Goal: Task Accomplishment & Management: Complete application form

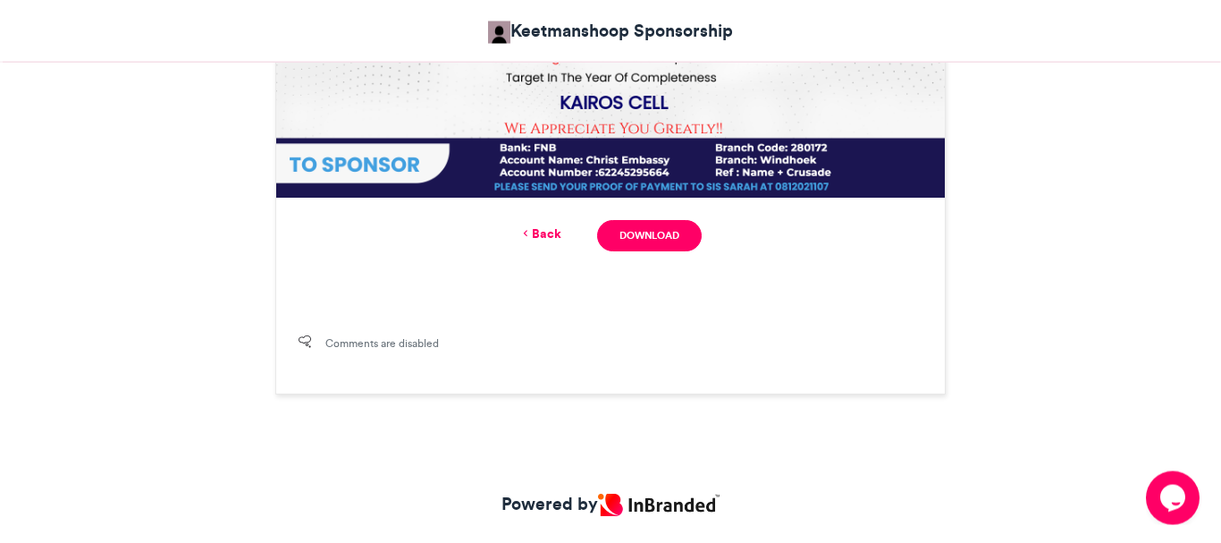
scroll to position [1081, 0]
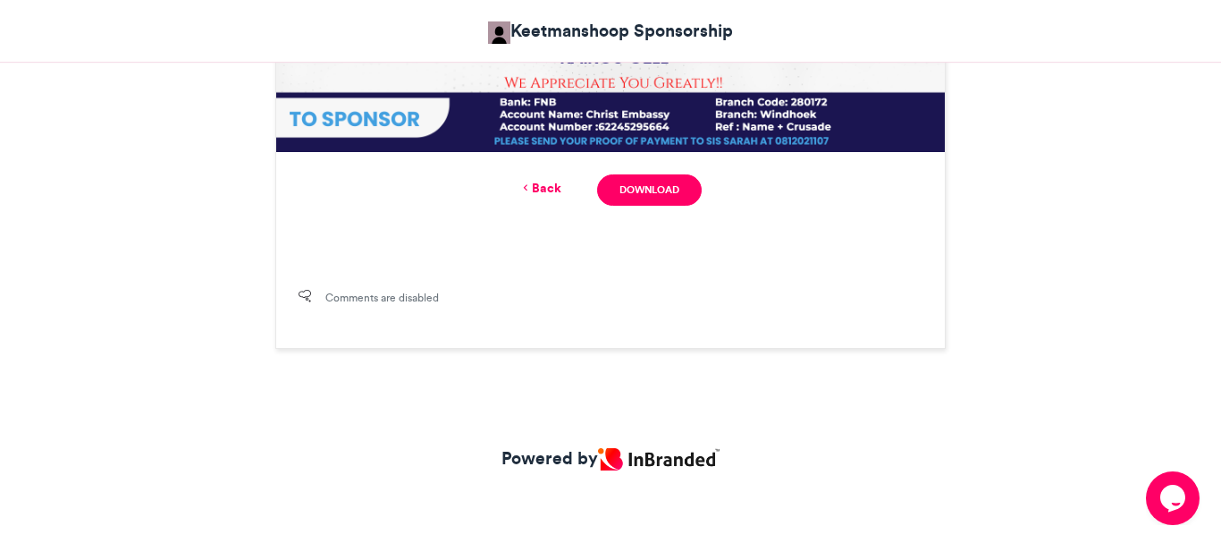
click at [544, 186] on link "Back" at bounding box center [540, 188] width 42 height 19
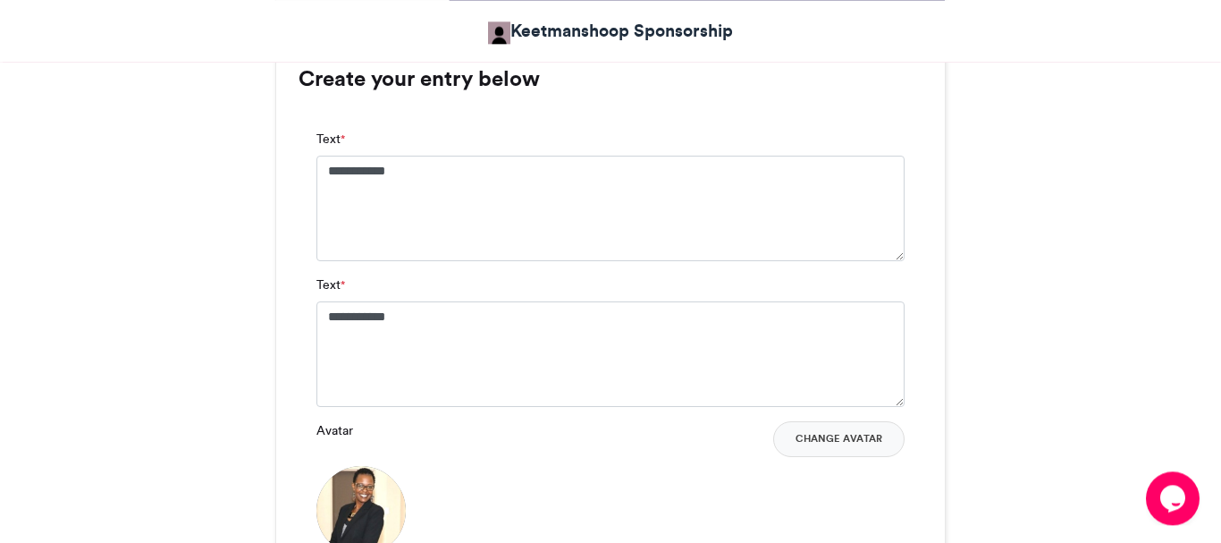
scroll to position [1073, 0]
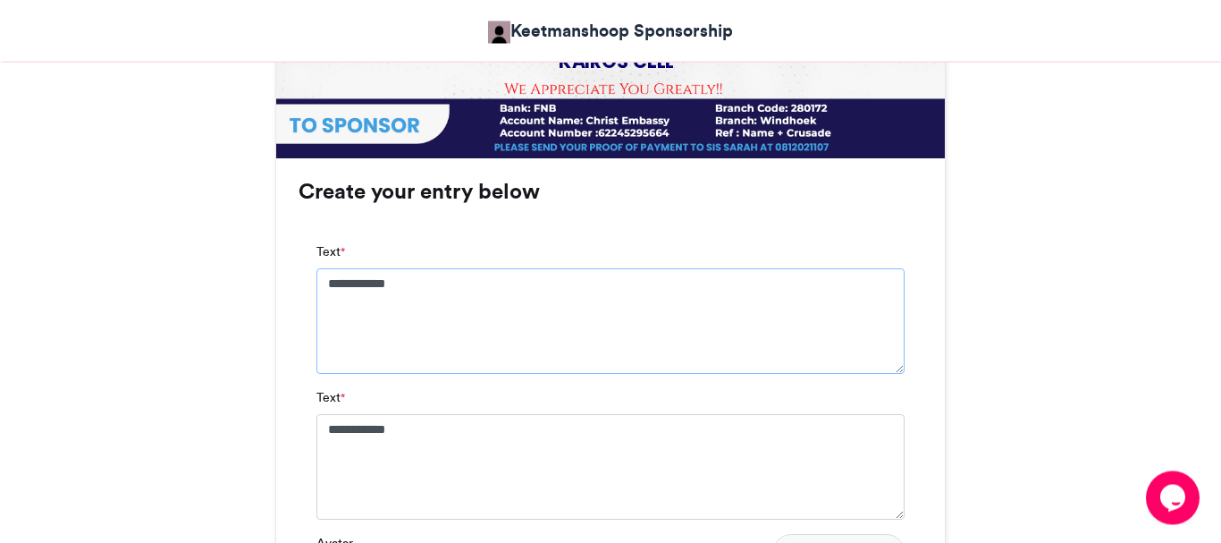
click at [363, 287] on textarea "**********" at bounding box center [610, 321] width 588 height 105
type textarea "**********"
click at [384, 428] on textarea "**********" at bounding box center [610, 467] width 588 height 105
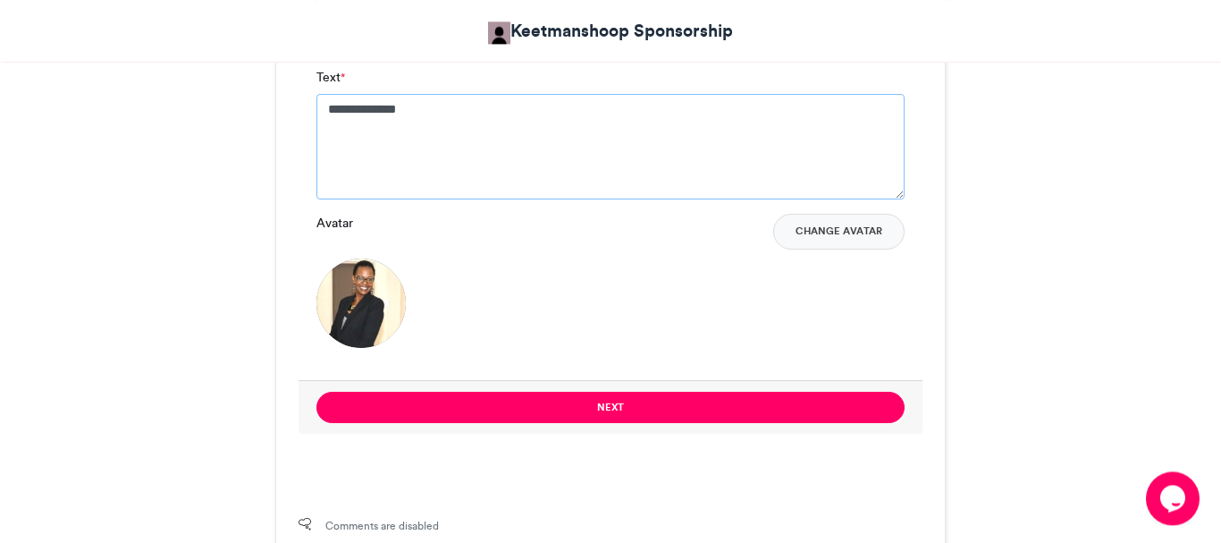
scroll to position [1397, 0]
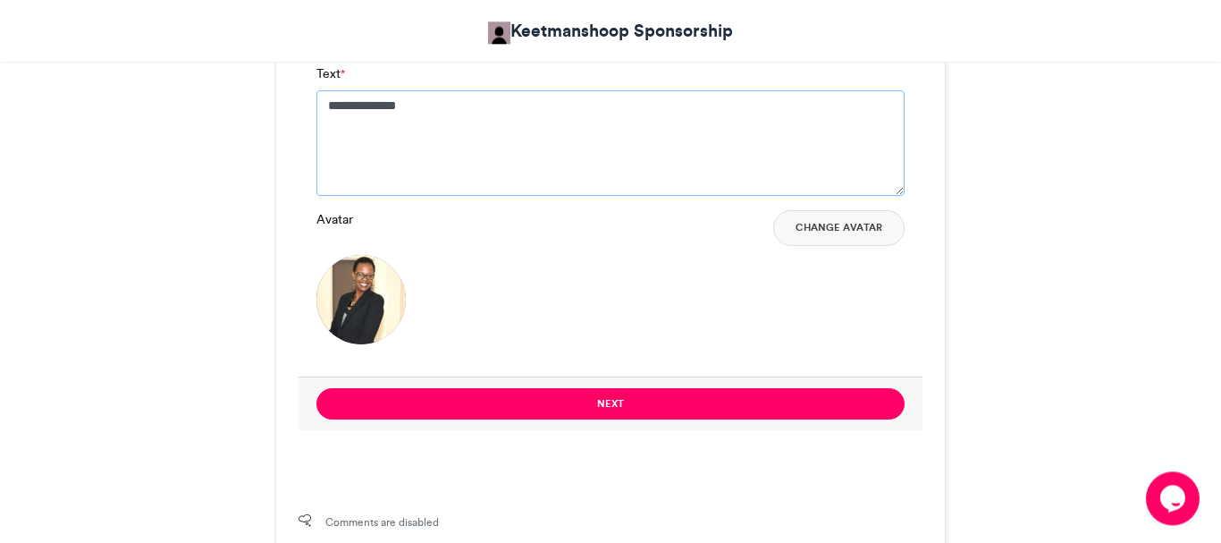
type textarea "**********"
click at [870, 232] on button "Change Avatar" at bounding box center [838, 228] width 131 height 36
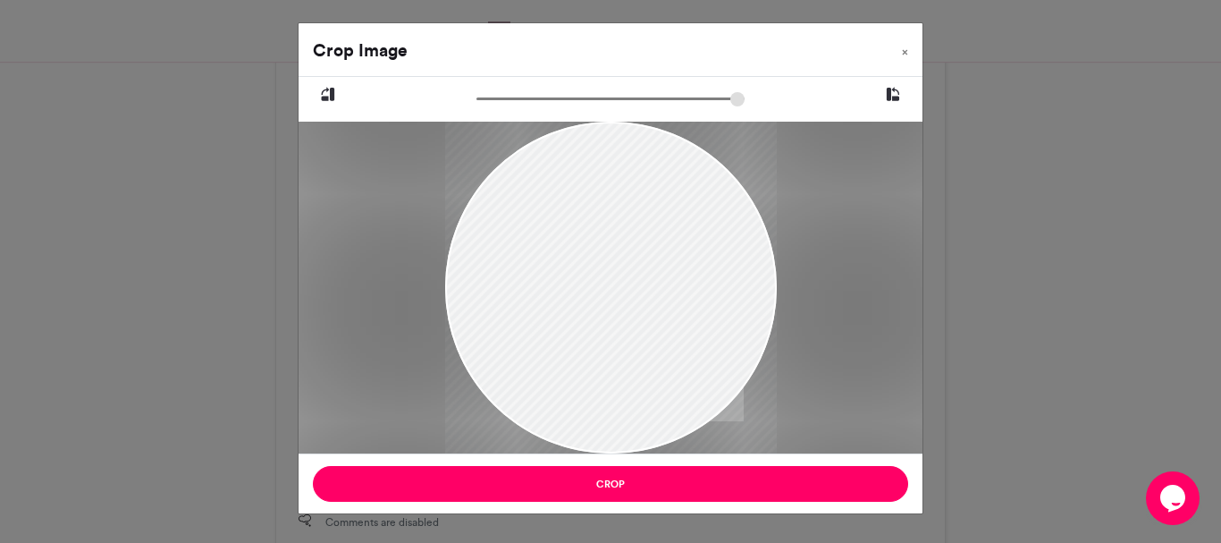
drag, startPoint x: 710, startPoint y: 336, endPoint x: 640, endPoint y: 266, distance: 98.6
click at [640, 266] on div at bounding box center [611, 287] width 332 height 334
click at [485, 106] on input "zoom" at bounding box center [611, 98] width 268 height 17
drag, startPoint x: 485, startPoint y: 106, endPoint x: 517, endPoint y: 102, distance: 32.5
click at [517, 102] on input "zoom" at bounding box center [611, 98] width 268 height 17
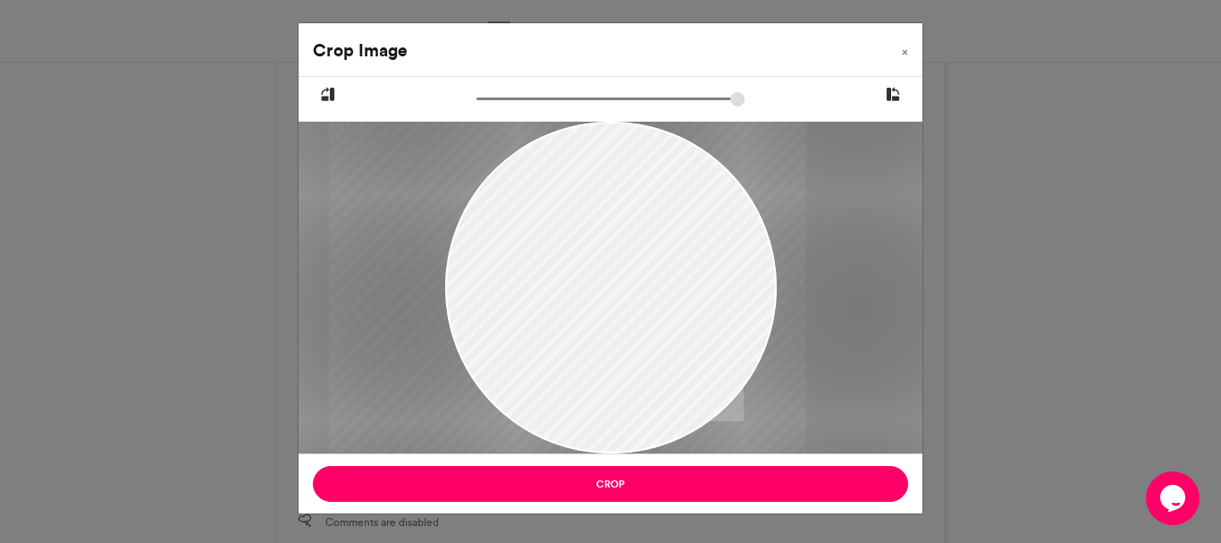
drag, startPoint x: 616, startPoint y: 321, endPoint x: 572, endPoint y: 232, distance: 99.6
click at [572, 232] on div at bounding box center [566, 239] width 477 height 481
drag, startPoint x: 516, startPoint y: 102, endPoint x: 498, endPoint y: 101, distance: 17.9
type input "******"
click at [498, 101] on input "zoom" at bounding box center [611, 98] width 268 height 17
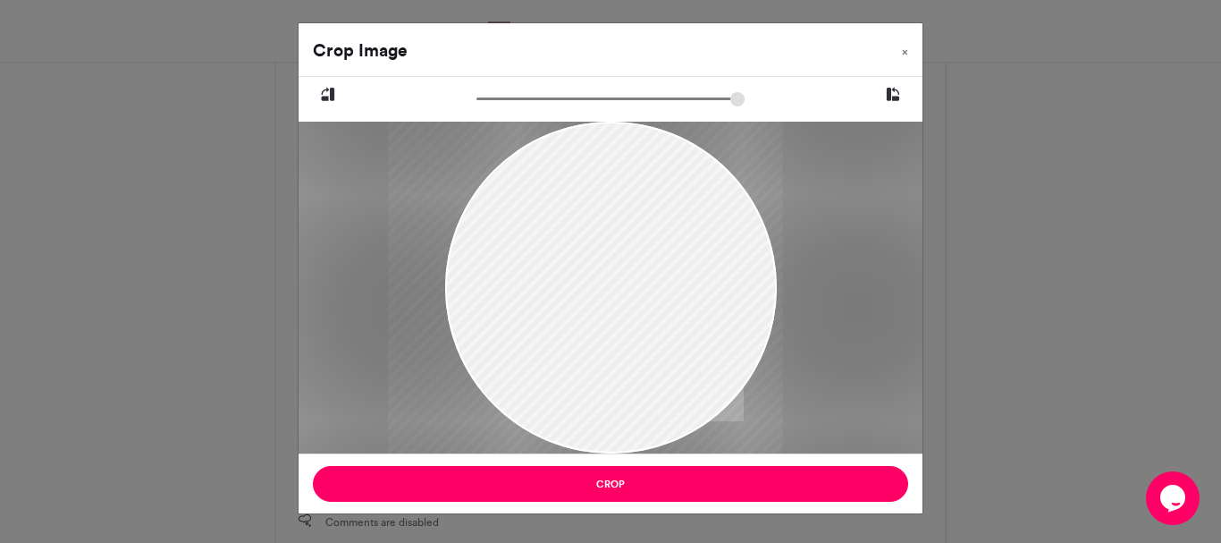
drag, startPoint x: 639, startPoint y: 310, endPoint x: 635, endPoint y: 237, distance: 73.4
click at [635, 237] on div at bounding box center [585, 255] width 394 height 398
drag, startPoint x: 635, startPoint y: 237, endPoint x: 621, endPoint y: 235, distance: 13.5
click at [621, 235] on div at bounding box center [580, 255] width 394 height 398
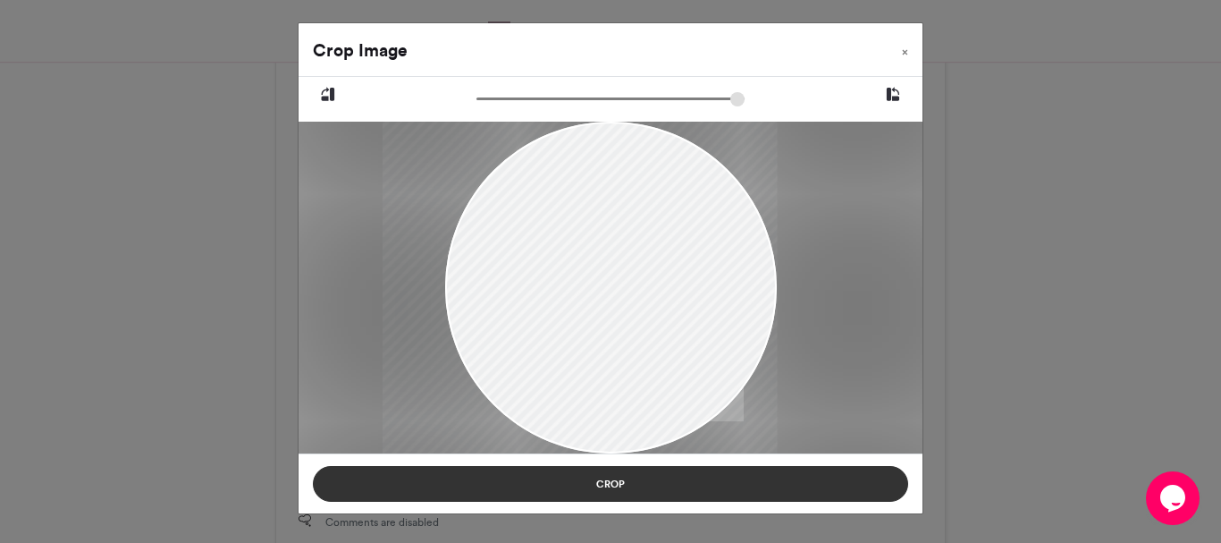
click at [617, 481] on button "Crop" at bounding box center [610, 484] width 595 height 36
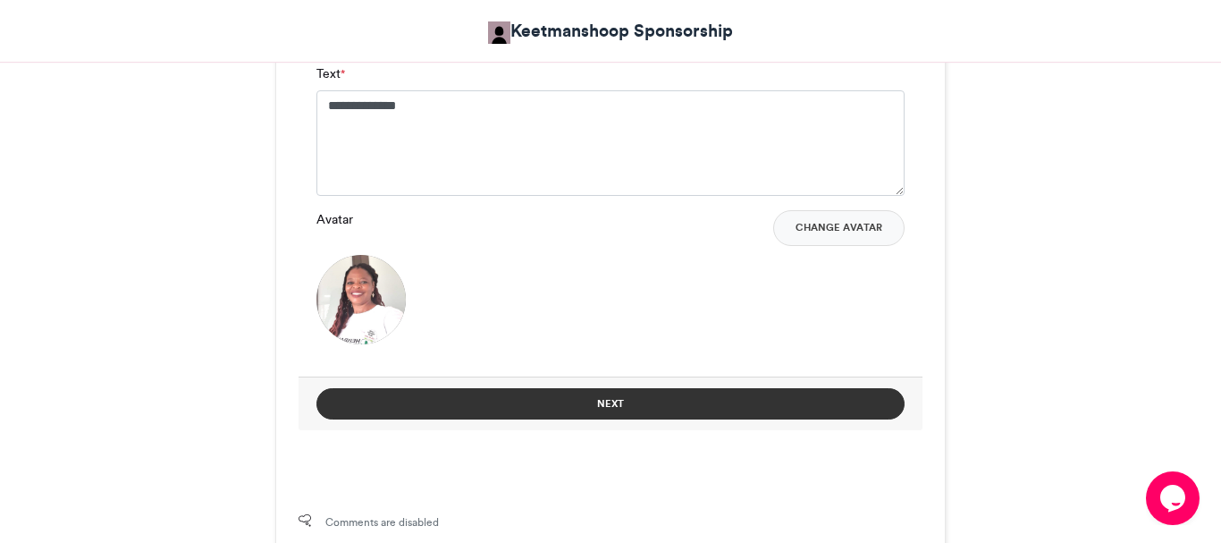
click at [688, 401] on button "Next" at bounding box center [610, 403] width 588 height 31
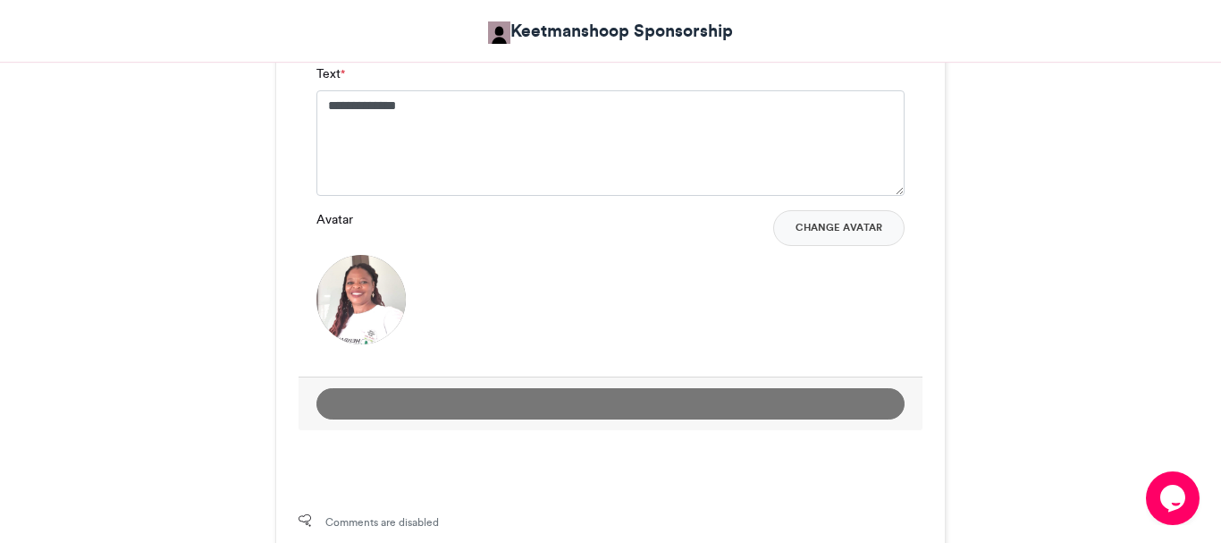
scroll to position [856, 0]
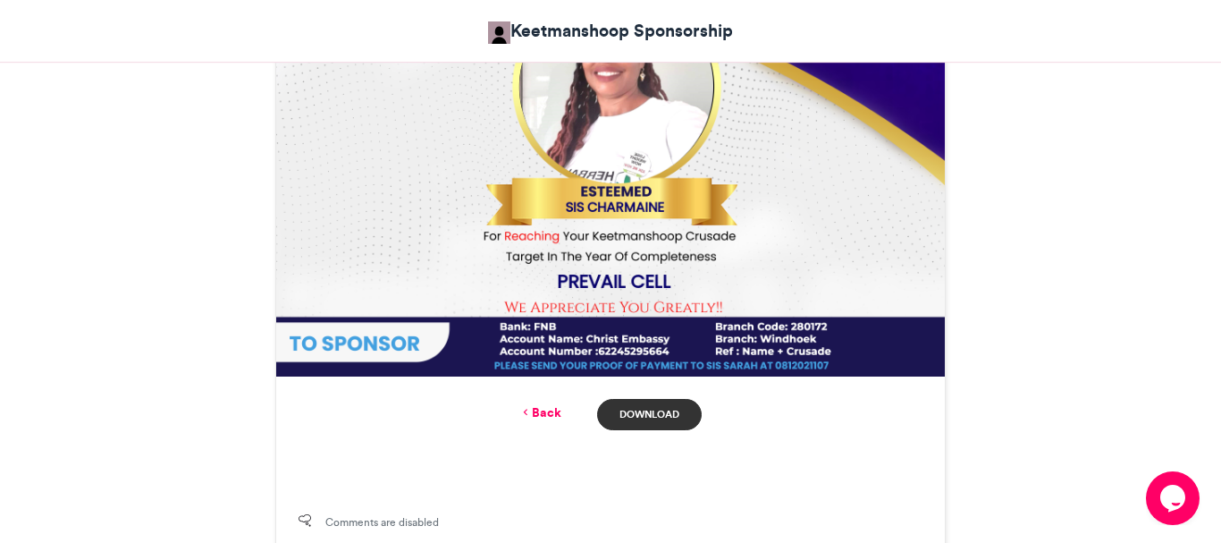
click at [638, 408] on link "Download" at bounding box center [649, 414] width 105 height 31
